Goal: Task Accomplishment & Management: Manage account settings

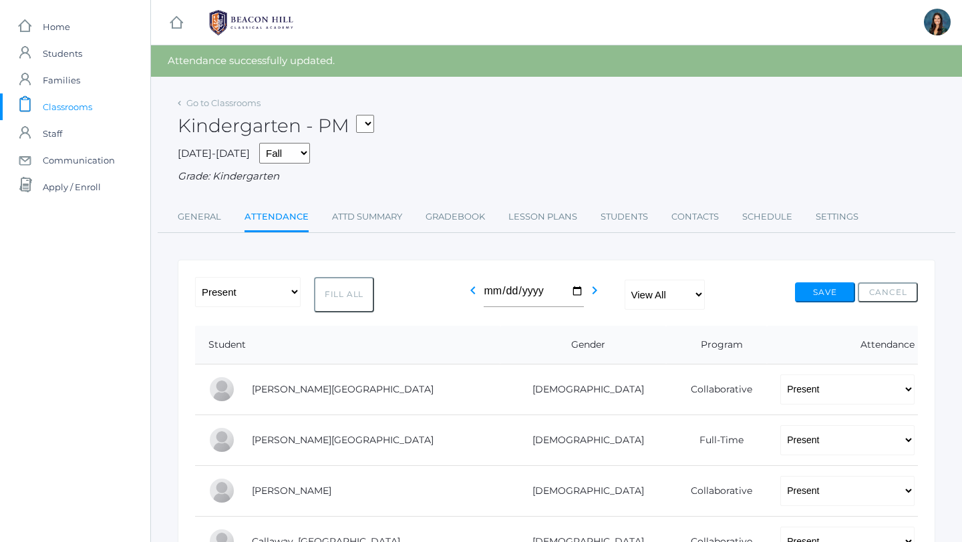
click at [368, 125] on select "*KIND - Kindergarten AM *KIND - Kindergarten PM" at bounding box center [365, 124] width 18 height 18
select select "1957"
click at [360, 115] on select "*KIND - Kindergarten AM *KIND - Kindergarten PM" at bounding box center [365, 124] width 18 height 18
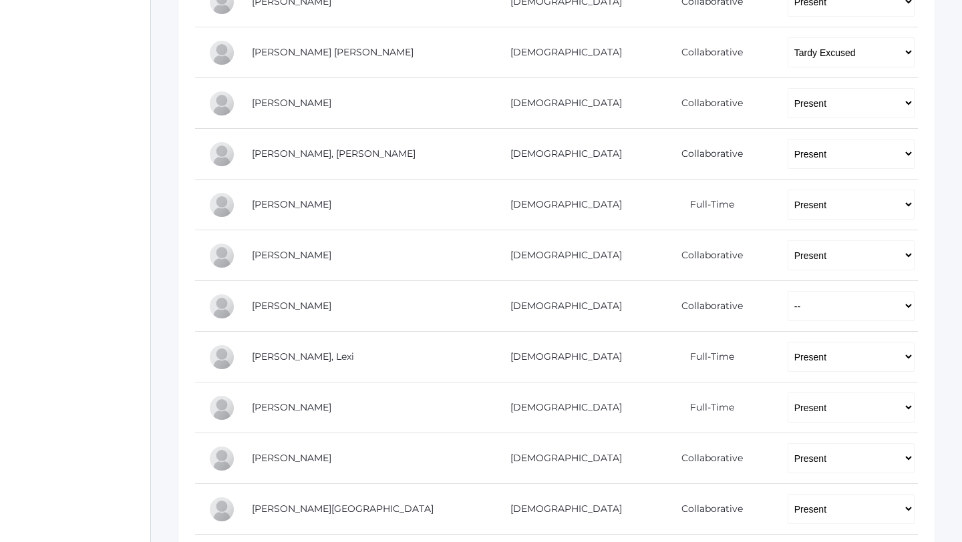
scroll to position [538, 0]
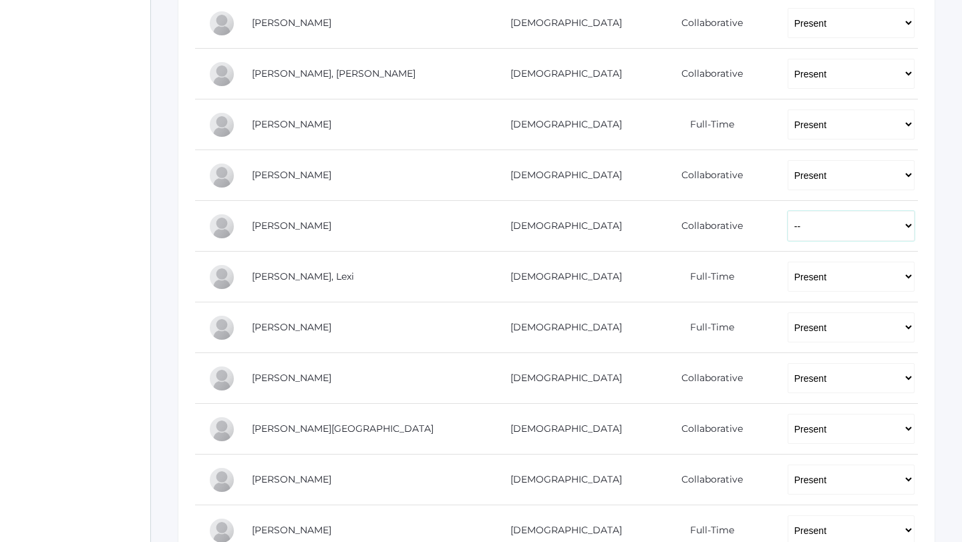
click at [788, 226] on select "-- Present Present-At-Home Tardy Excused Tardy Unexcused Absent Excused Absent …" at bounding box center [851, 226] width 127 height 30
select select "P"
click at [788, 211] on select "-- Present Present-At-Home Tardy Excused Tardy Unexcused Absent Excused Absent …" at bounding box center [851, 226] width 127 height 30
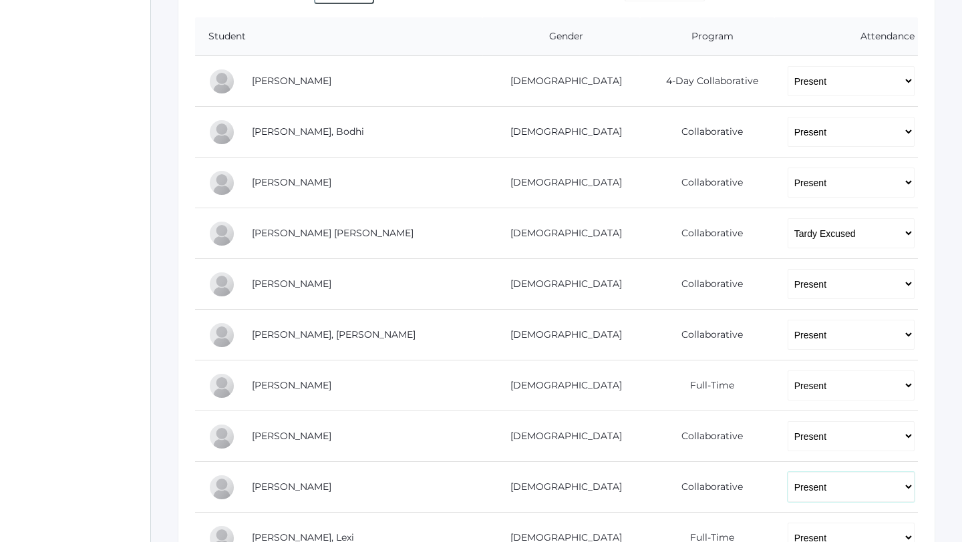
scroll to position [37, 0]
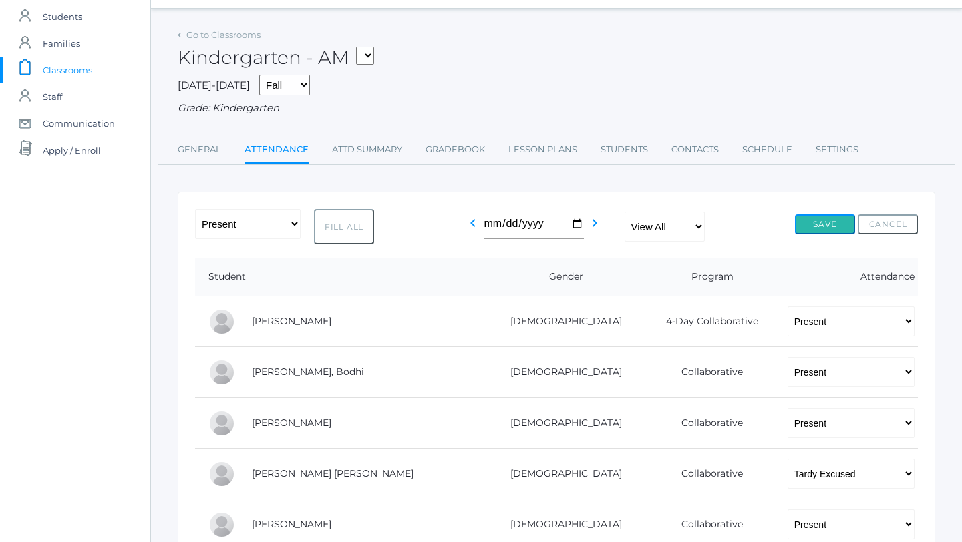
click at [826, 226] on button "Save" at bounding box center [825, 224] width 60 height 20
